Goal: Transaction & Acquisition: Obtain resource

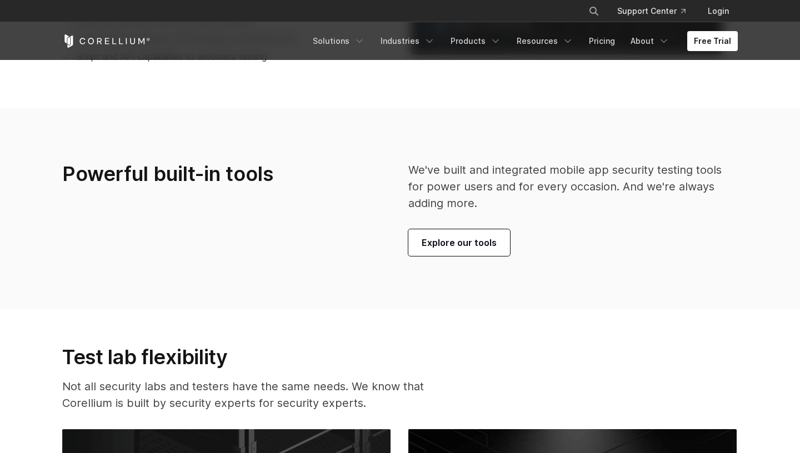
scroll to position [2614, 0]
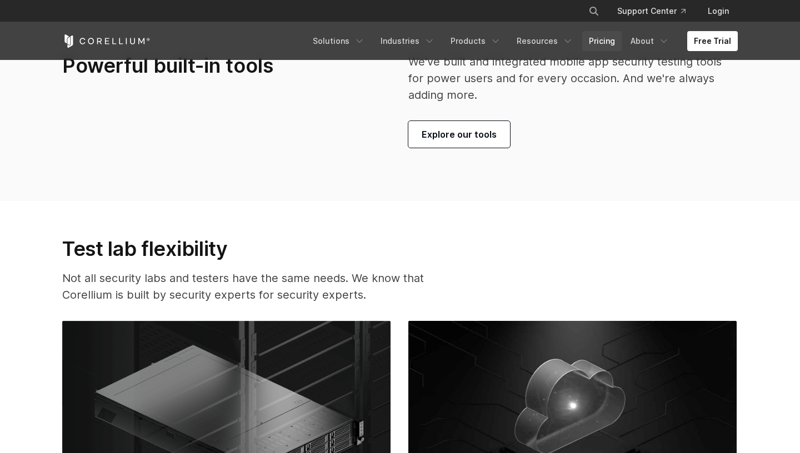
click at [607, 44] on link "Pricing" at bounding box center [601, 41] width 39 height 20
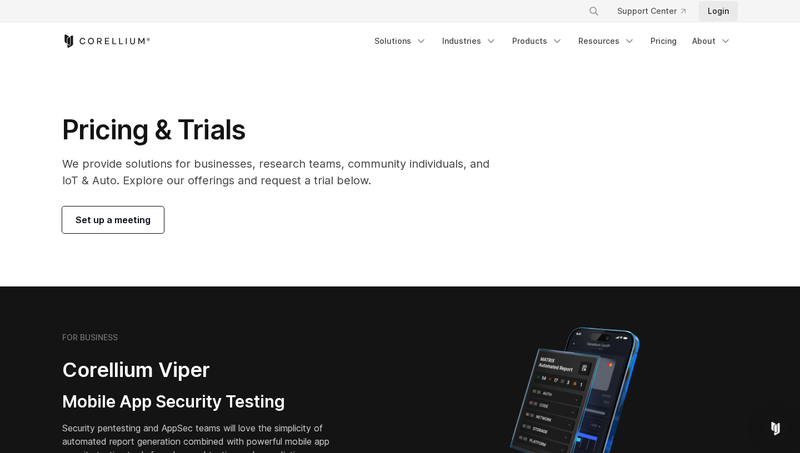
click at [723, 14] on link "Login" at bounding box center [718, 11] width 39 height 20
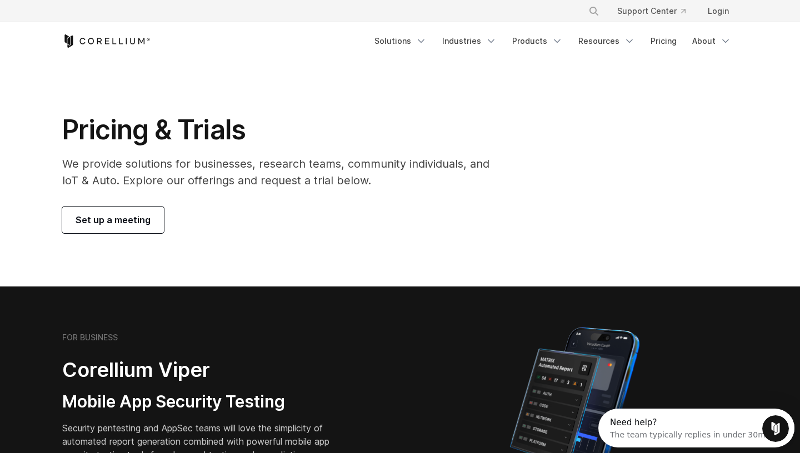
click at [117, 33] on div "Free Trial Solutions" at bounding box center [400, 41] width 676 height 38
click at [117, 39] on icon "Corellium Home" at bounding box center [106, 40] width 88 height 13
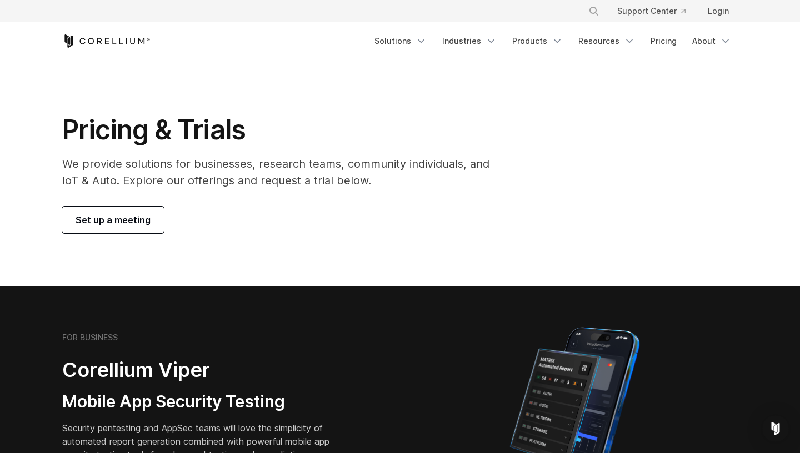
click at [180, 132] on h1 "Pricing & Trials" at bounding box center [283, 129] width 443 height 33
click at [270, 175] on p "We provide solutions for businesses, research teams, community individuals, and…" at bounding box center [283, 172] width 443 height 33
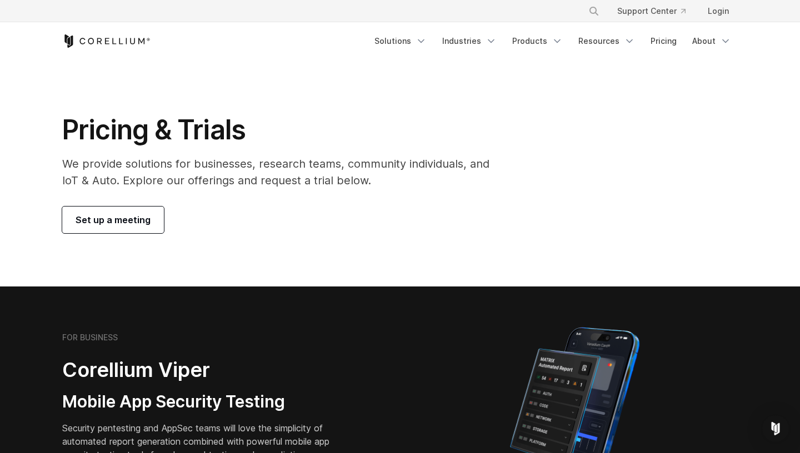
click at [270, 175] on p "We provide solutions for businesses, research teams, community individuals, and…" at bounding box center [283, 172] width 443 height 33
click at [336, 204] on div "Pricing & Trials We provide solutions for businesses, research teams, community…" at bounding box center [283, 173] width 465 height 120
click at [668, 47] on link "Pricing" at bounding box center [663, 41] width 39 height 20
click at [669, 38] on link "Pricing" at bounding box center [663, 41] width 39 height 20
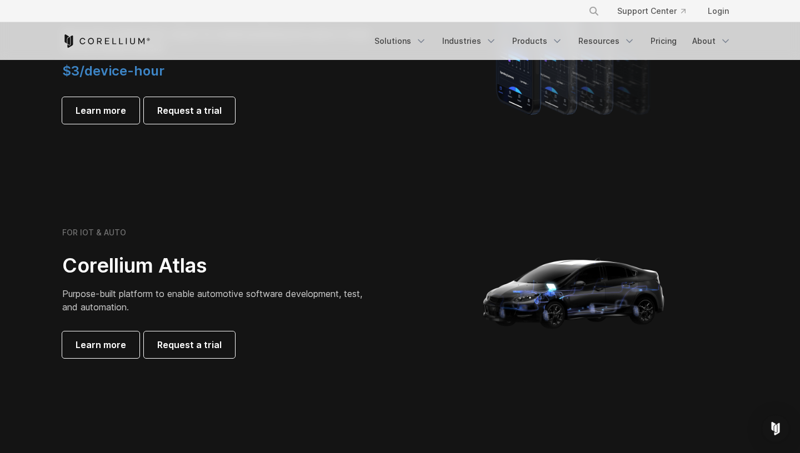
scroll to position [477, 0]
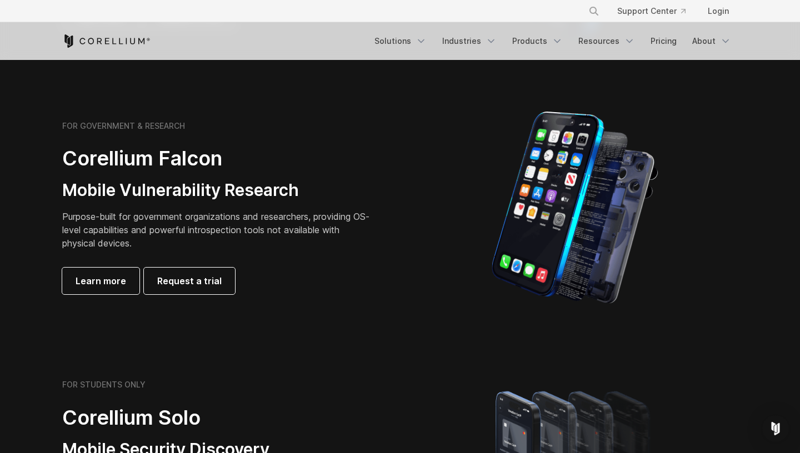
click at [553, 30] on div "Free Trial Solutions" at bounding box center [400, 41] width 676 height 38
click at [553, 36] on link "Products" at bounding box center [538, 41] width 64 height 20
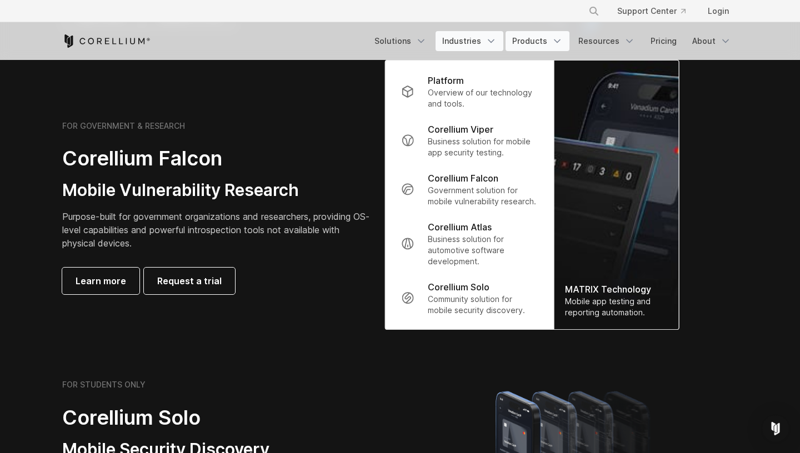
click at [464, 48] on link "Industries" at bounding box center [470, 41] width 68 height 20
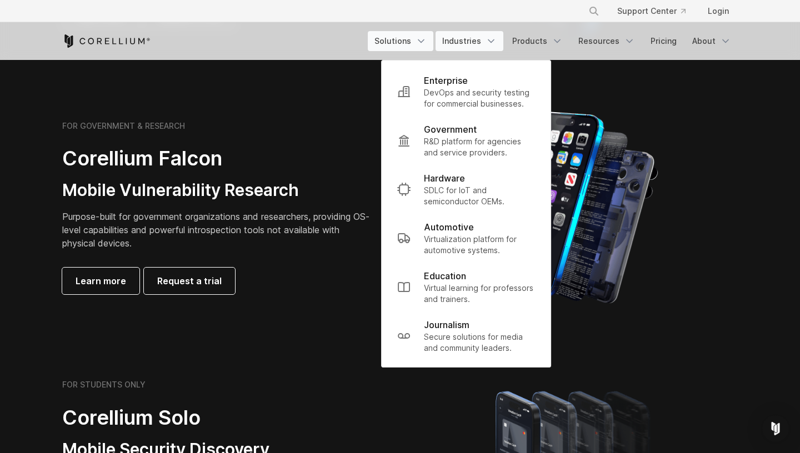
click at [422, 49] on link "Solutions" at bounding box center [401, 41] width 66 height 20
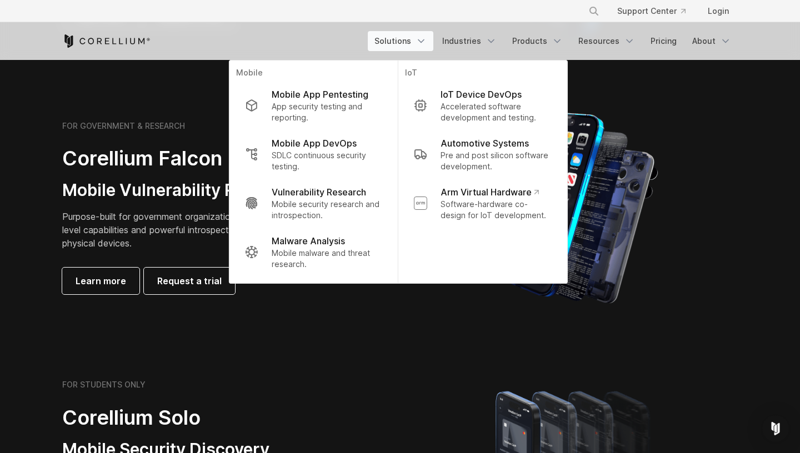
click at [182, 185] on h3 "Mobile Vulnerability Research" at bounding box center [217, 190] width 311 height 21
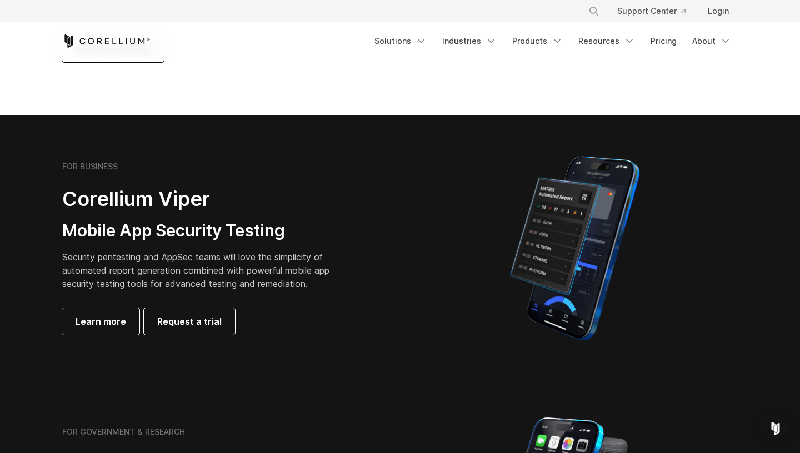
scroll to position [38, 0]
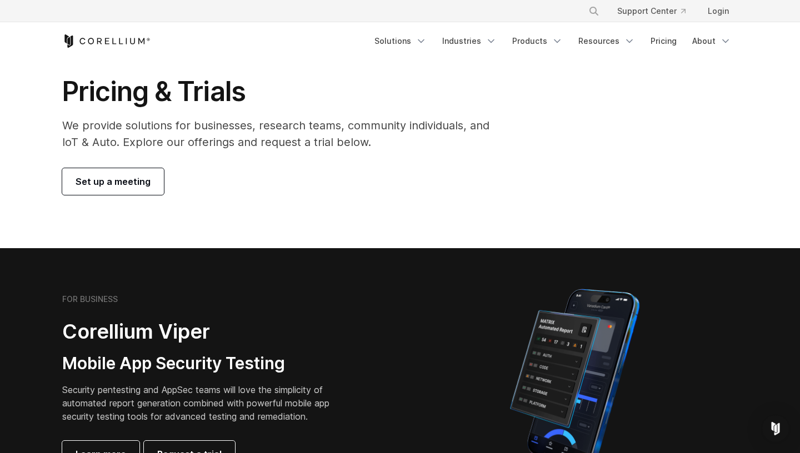
click at [122, 43] on icon "Corellium Home" at bounding box center [106, 40] width 88 height 13
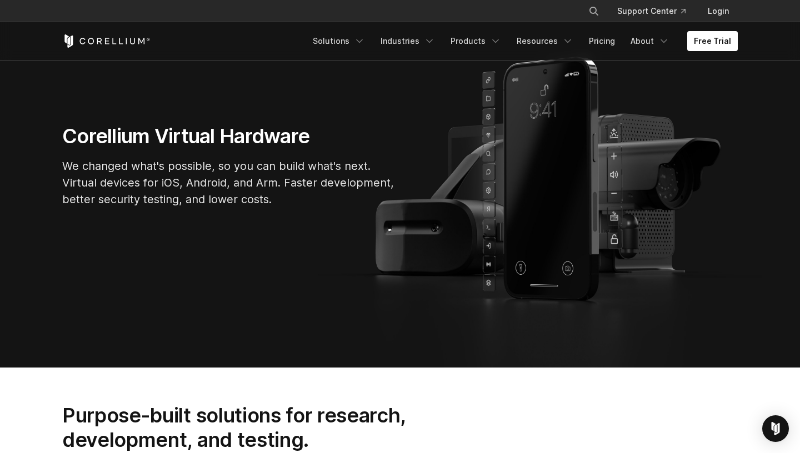
scroll to position [119, 0]
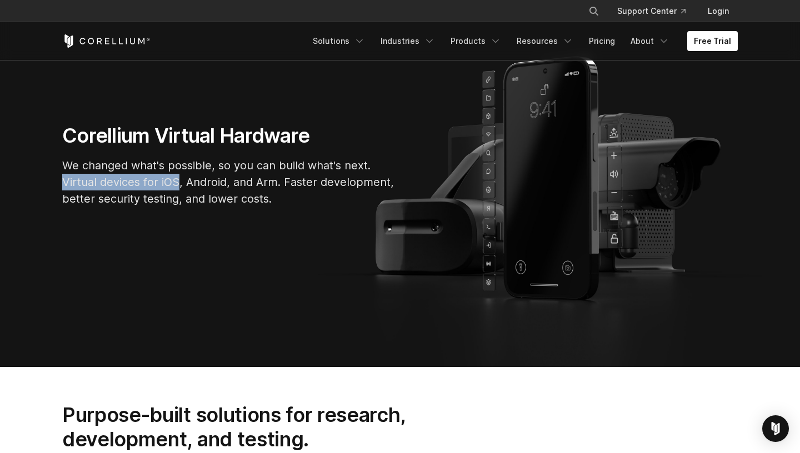
drag, startPoint x: 178, startPoint y: 183, endPoint x: 62, endPoint y: 183, distance: 116.7
click at [62, 183] on div "Corellium Virtual Hardware We changed what's possible, so you can build what's …" at bounding box center [229, 169] width 356 height 93
copy p "Virtual devices for iOS"
click at [608, 41] on link "Pricing" at bounding box center [601, 41] width 39 height 20
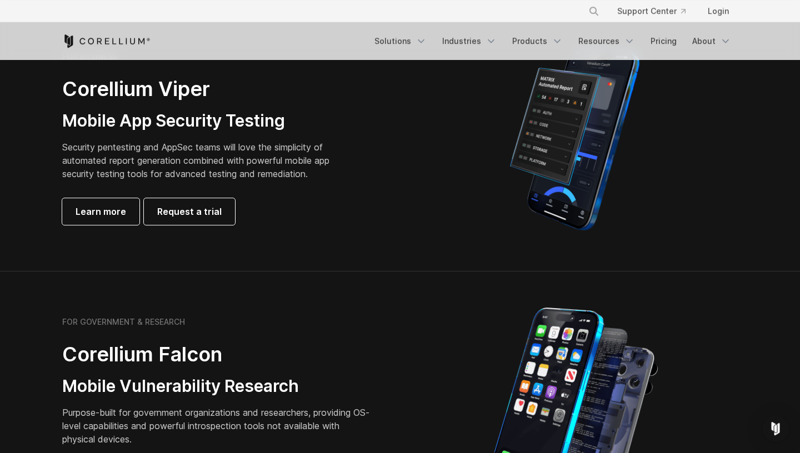
scroll to position [284, 0]
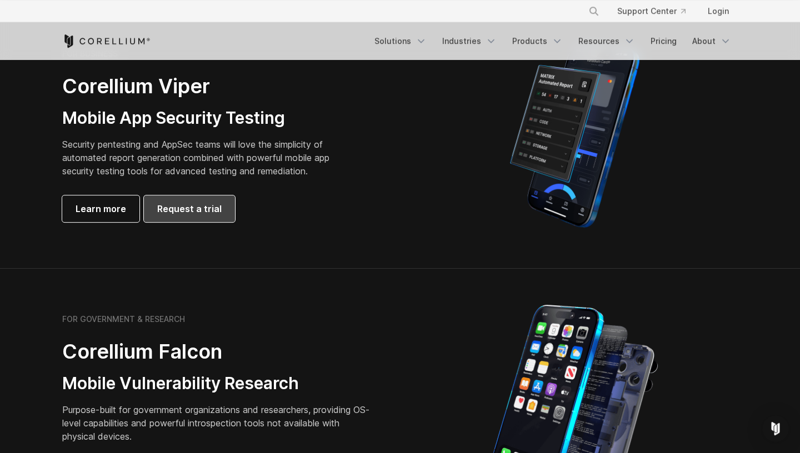
click at [192, 200] on link "Request a trial" at bounding box center [189, 209] width 91 height 27
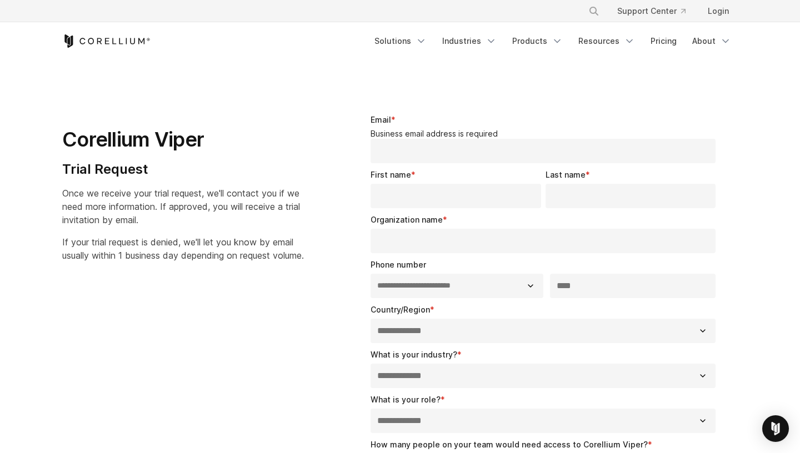
select select "**"
